Goal: Task Accomplishment & Management: Manage account settings

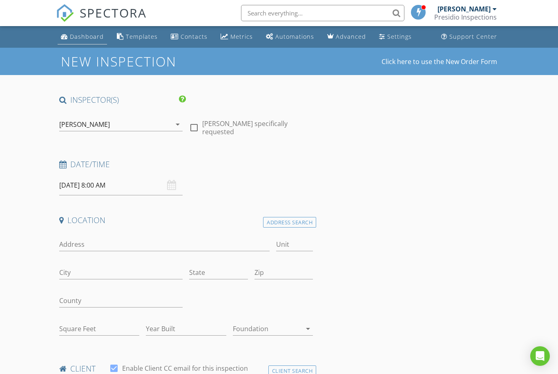
click at [83, 36] on div "Dashboard" at bounding box center [87, 37] width 34 height 8
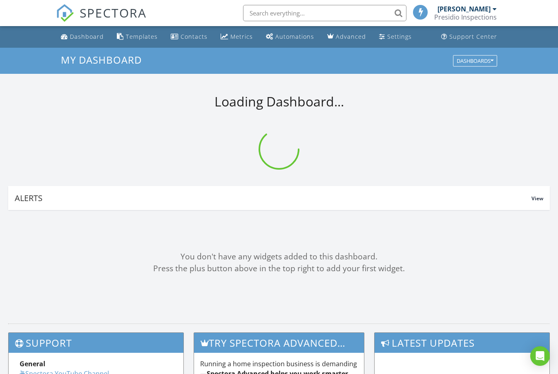
click at [314, 16] on input "text" at bounding box center [324, 13] width 163 height 16
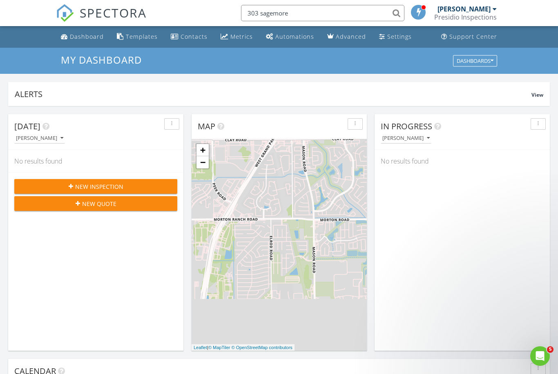
type input "303 sagemore"
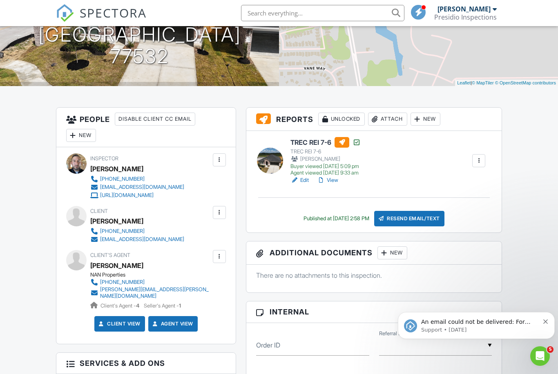
click at [435, 119] on div "New" at bounding box center [425, 119] width 30 height 13
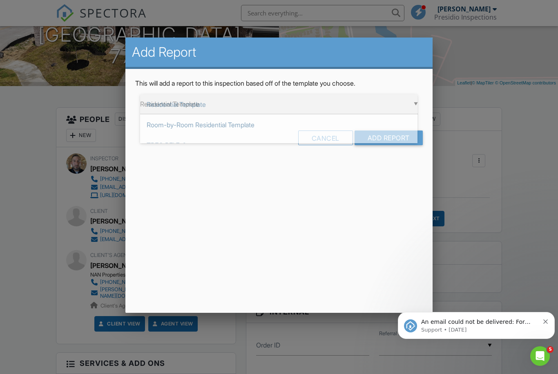
click at [344, 108] on div "▼ Residential Template Residential Template Room-by-Room Residential Template T…" at bounding box center [278, 104] width 277 height 20
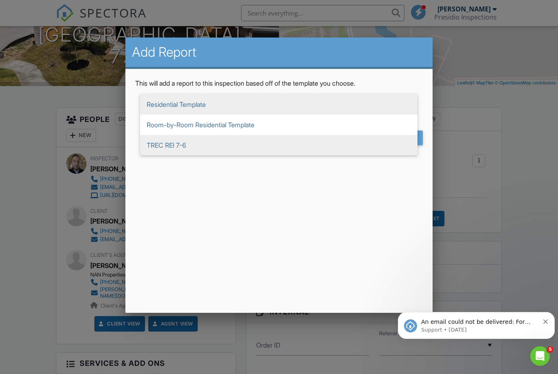
click at [189, 145] on span "TREC REI 7-6" at bounding box center [278, 145] width 277 height 20
type input "TREC REI 7-6"
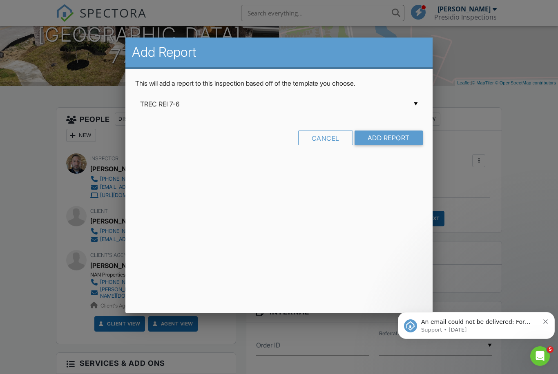
click at [397, 145] on input "Add Report" at bounding box center [388, 138] width 68 height 15
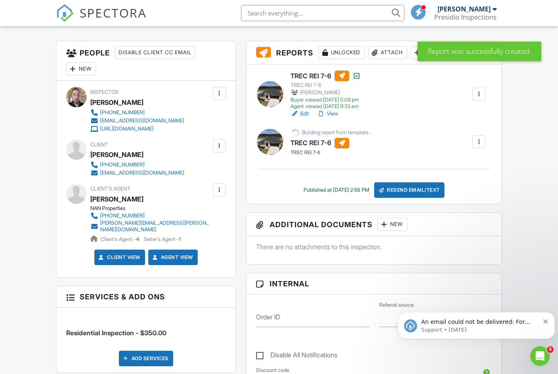
click at [218, 191] on div at bounding box center [219, 190] width 8 height 8
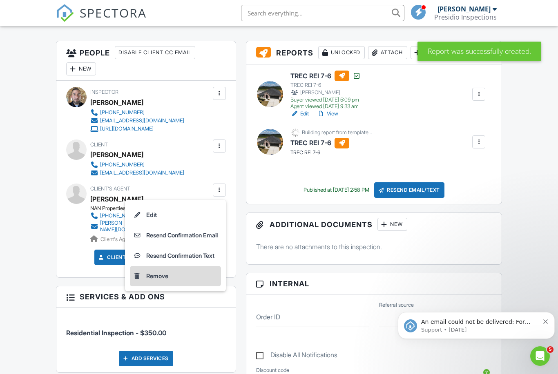
click at [163, 275] on li "Remove" at bounding box center [175, 276] width 91 height 20
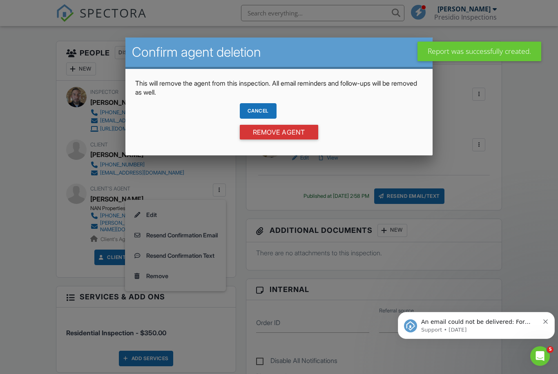
click at [290, 140] on input "Remove Agent" at bounding box center [279, 132] width 78 height 15
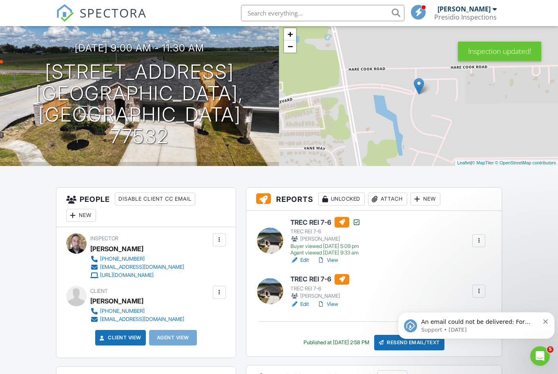
click at [303, 307] on link "Edit" at bounding box center [299, 305] width 18 height 8
